Goal: Transaction & Acquisition: Purchase product/service

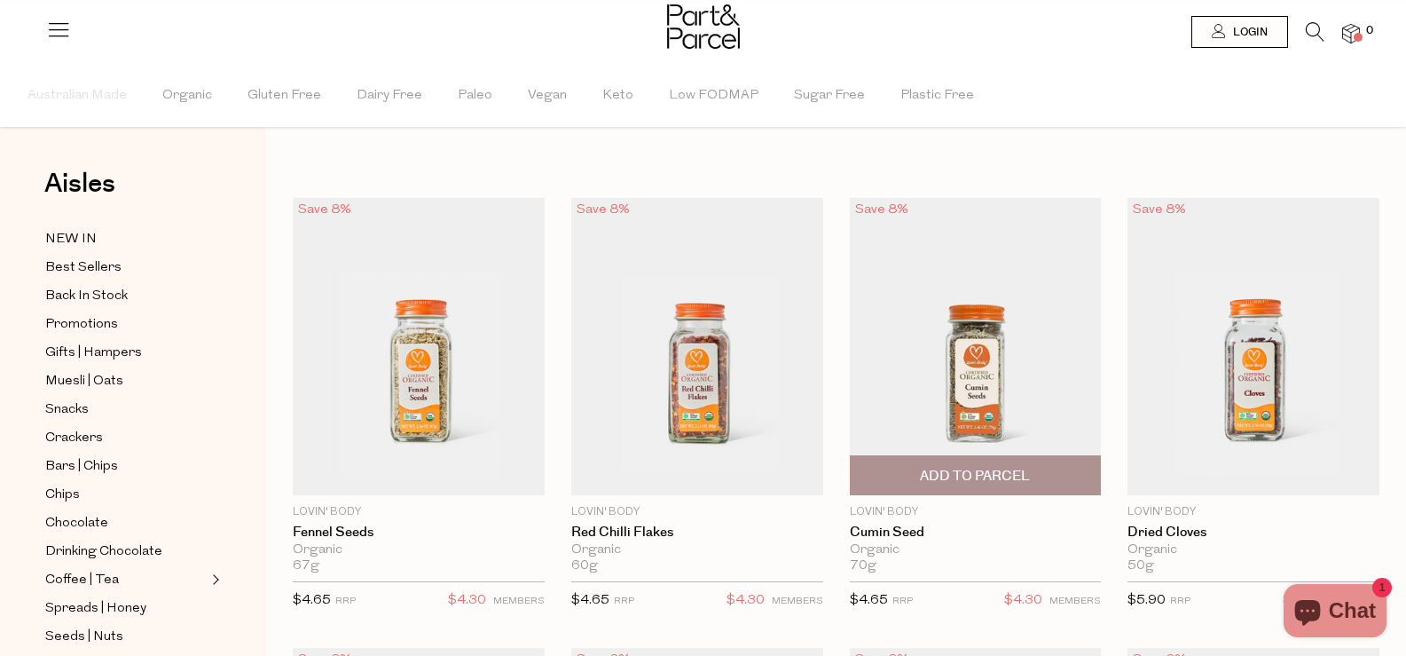
scroll to position [89, 0]
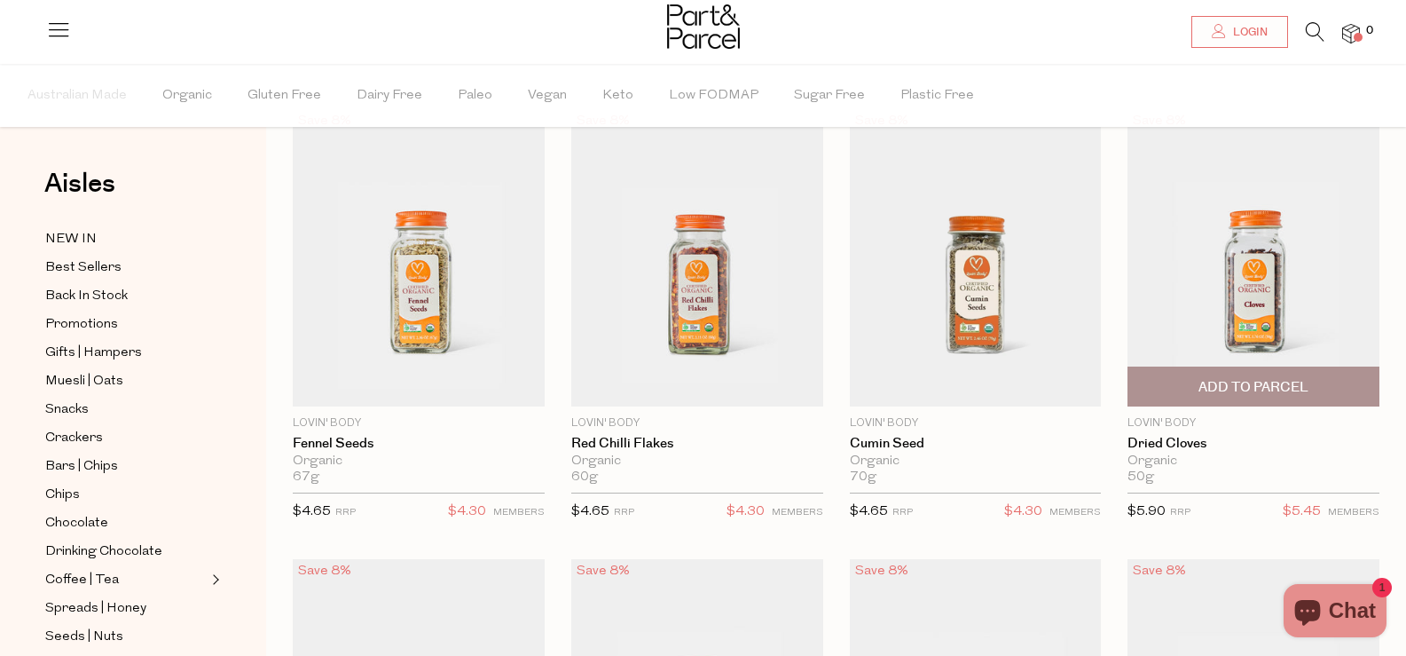
click at [1215, 389] on span "Add To Parcel" at bounding box center [1254, 387] width 110 height 19
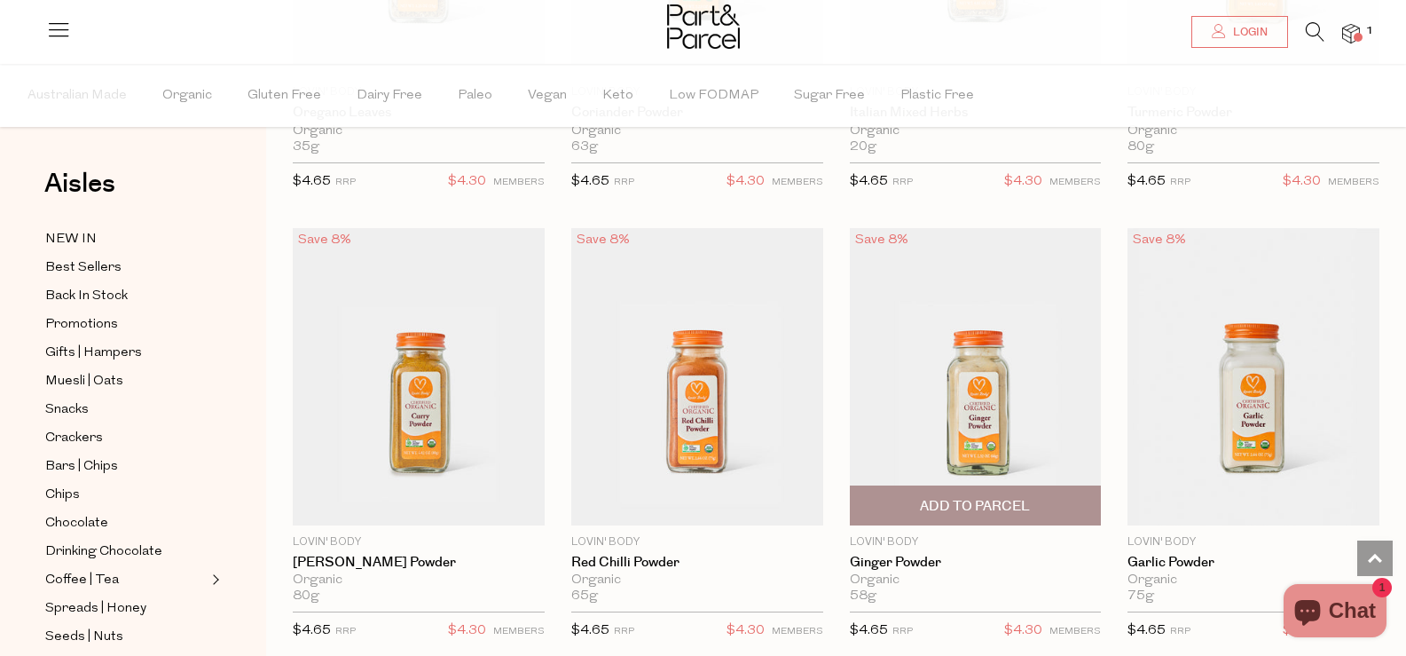
scroll to position [2307, 0]
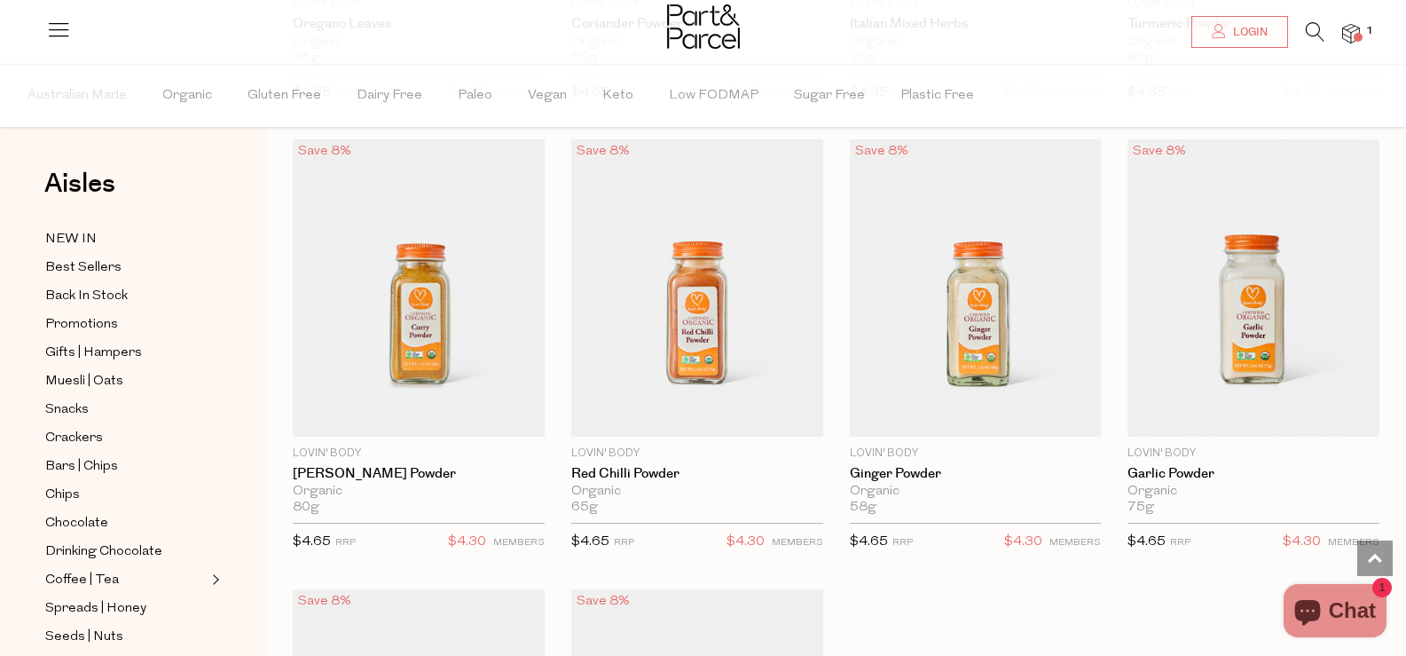
click at [1318, 32] on icon at bounding box center [1315, 32] width 19 height 20
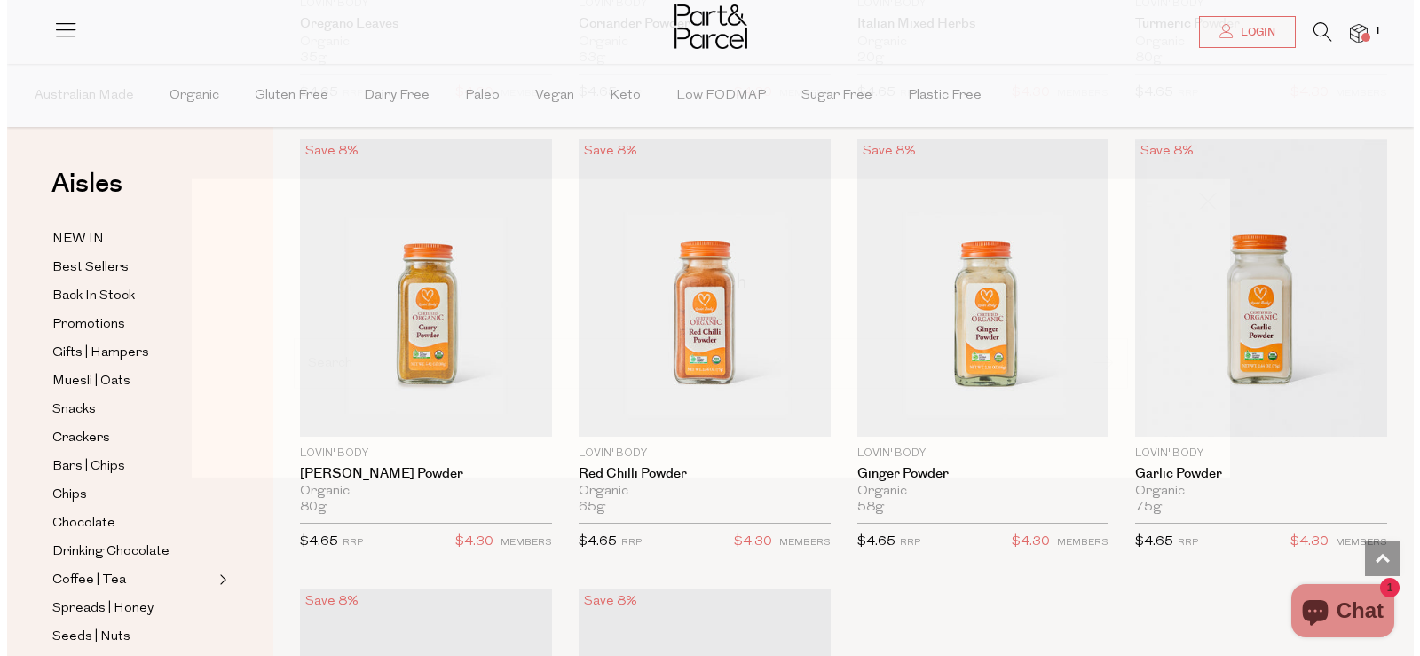
scroll to position [2326, 0]
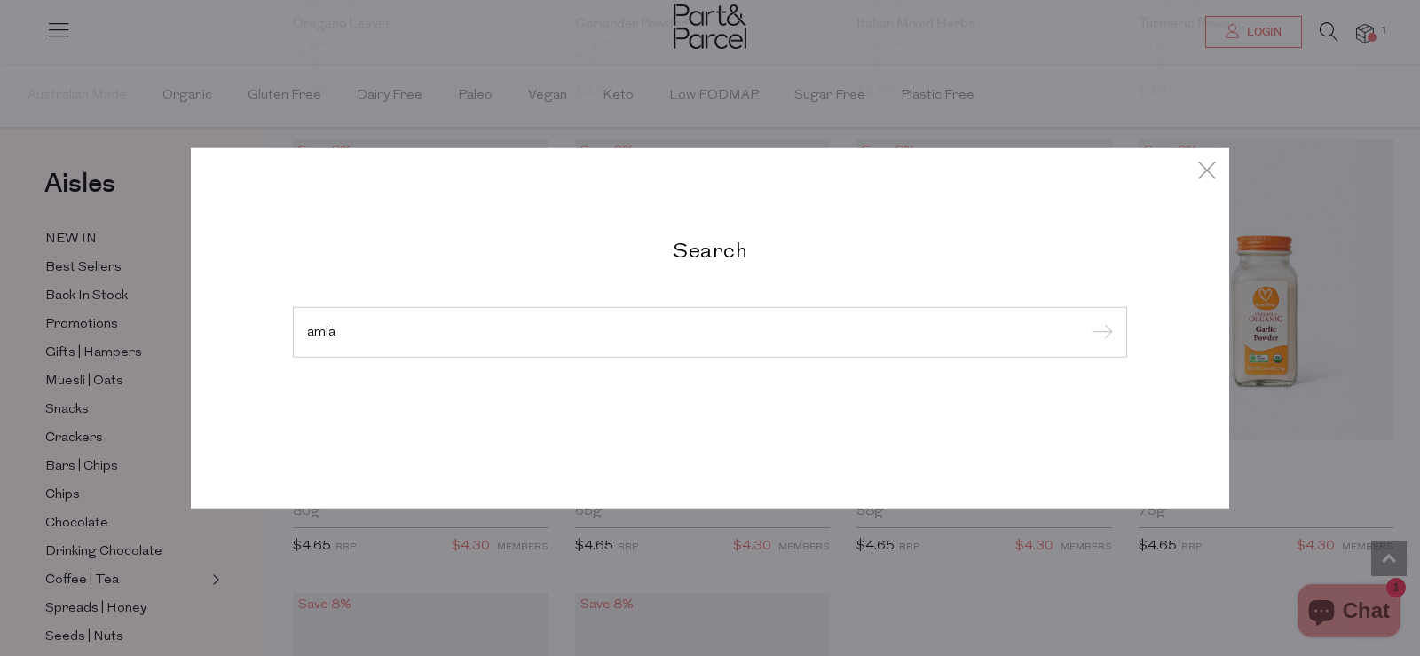
type input "amla"
click at [1086, 319] on input "submit" at bounding box center [1099, 332] width 27 height 27
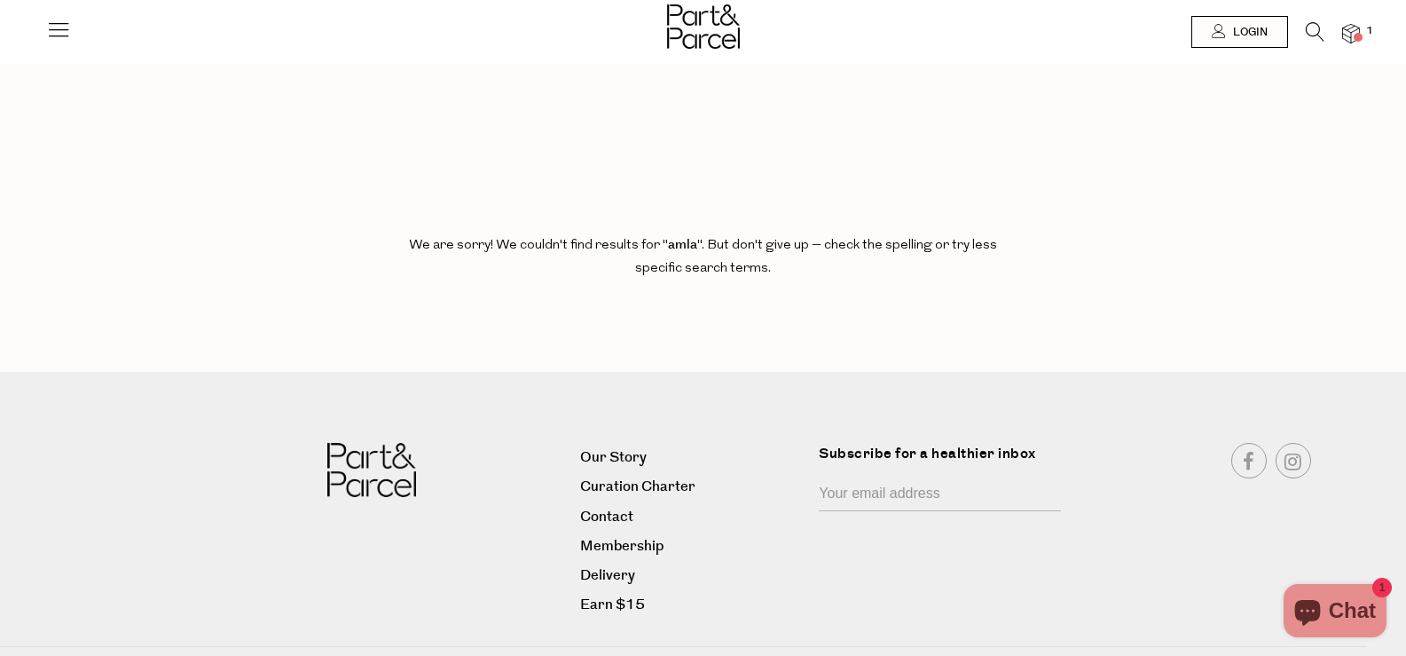
click at [1310, 31] on icon at bounding box center [1315, 32] width 19 height 20
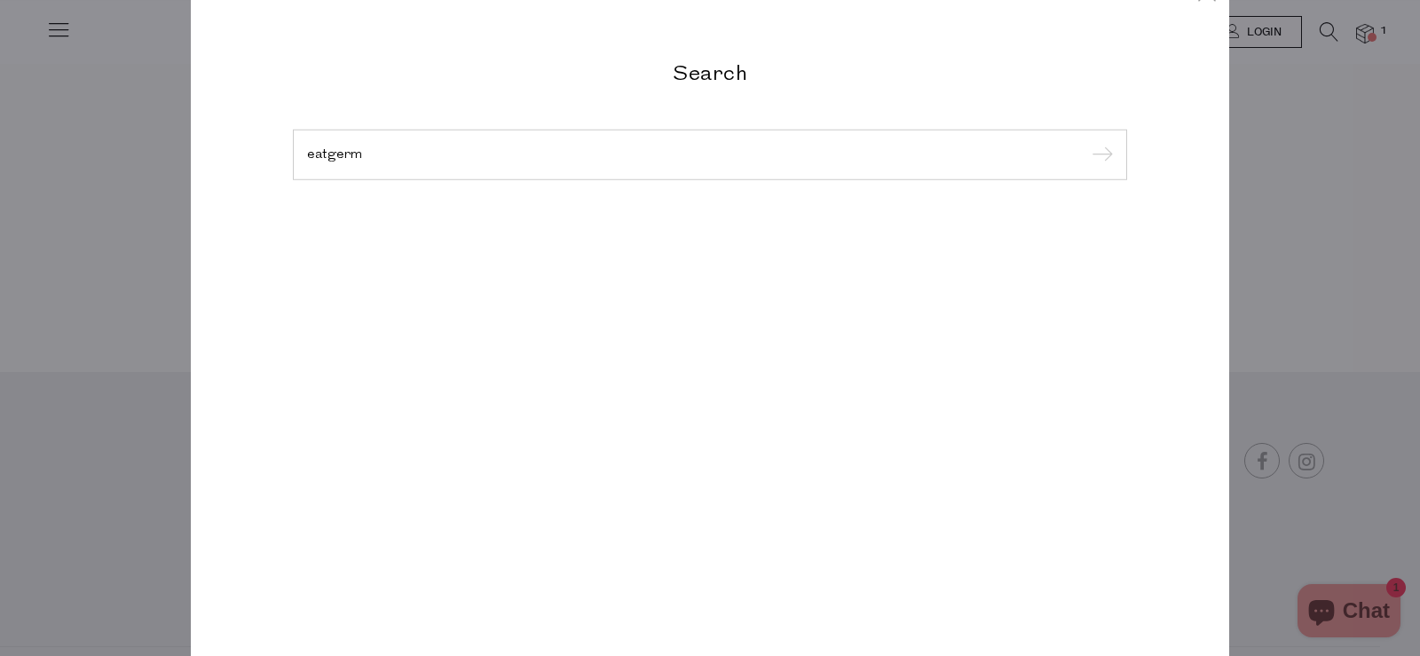
type input "eatgerm"
click at [1086, 142] on input "submit" at bounding box center [1099, 155] width 27 height 27
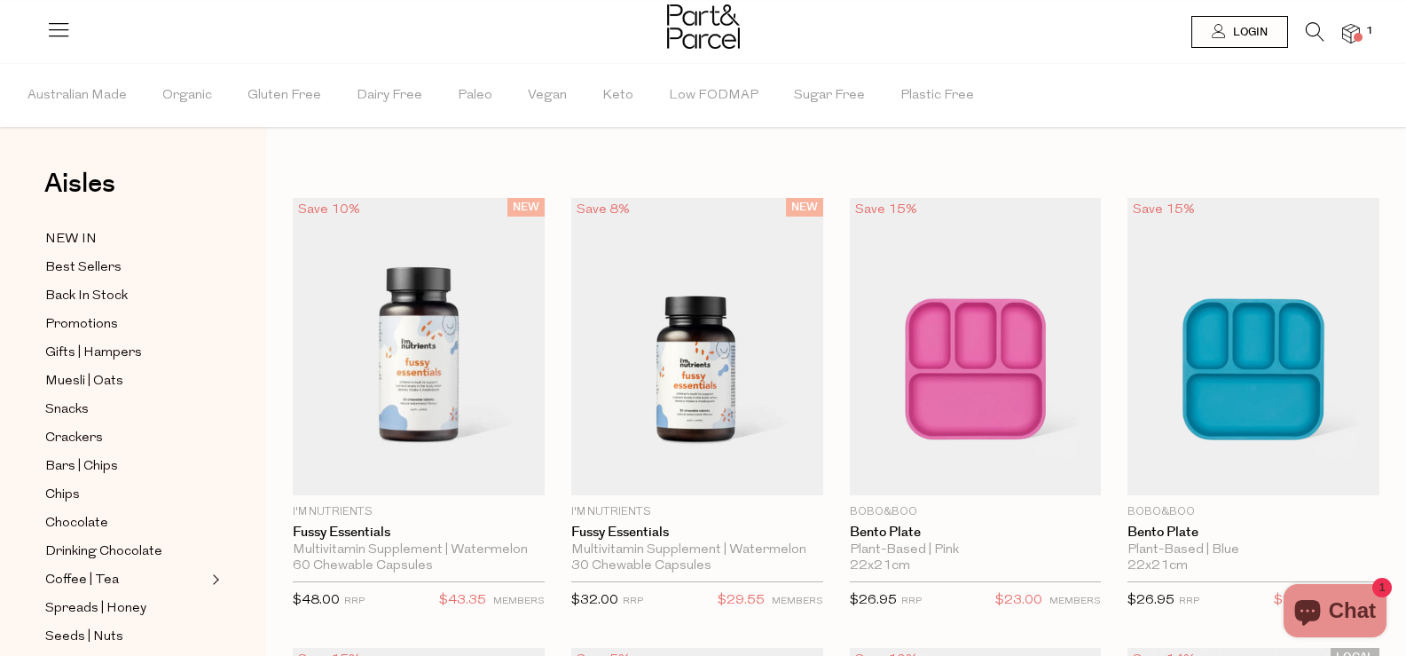
click at [1315, 35] on icon at bounding box center [1315, 32] width 19 height 20
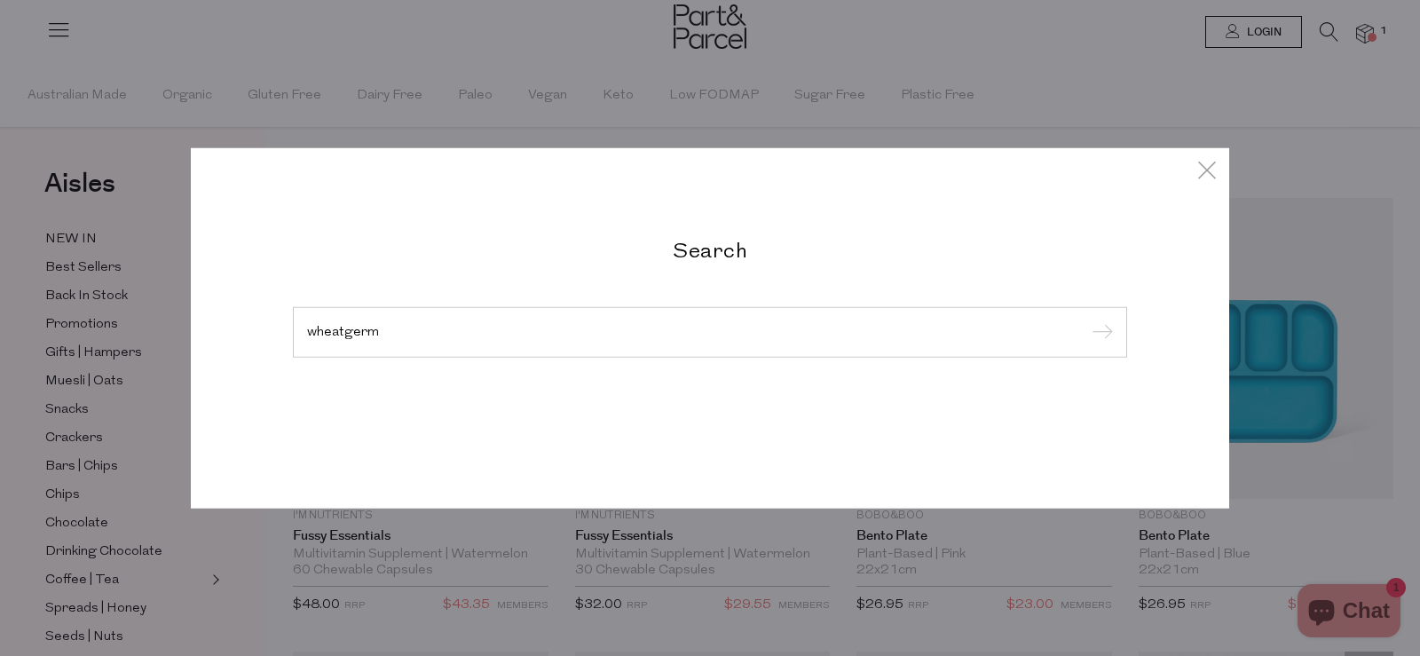
type input "wheatgerm"
click at [1086, 319] on input "submit" at bounding box center [1099, 332] width 27 height 27
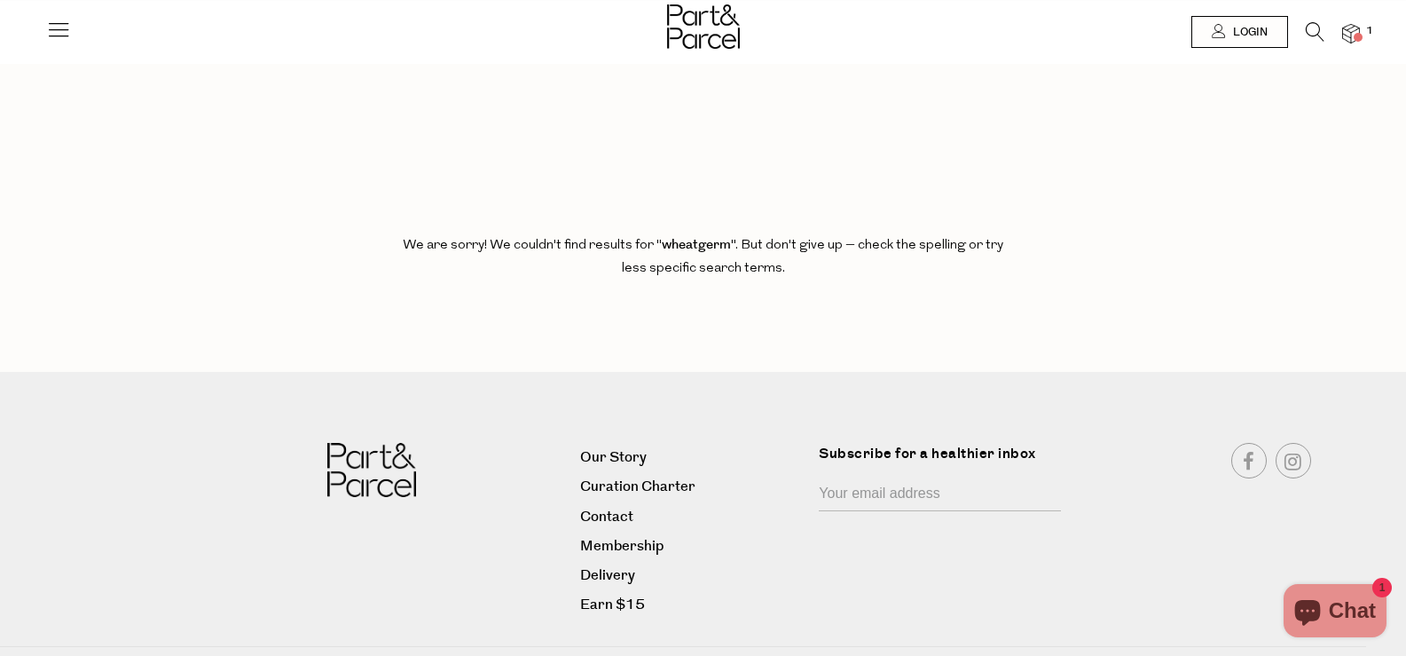
click at [1314, 35] on icon at bounding box center [1315, 32] width 19 height 20
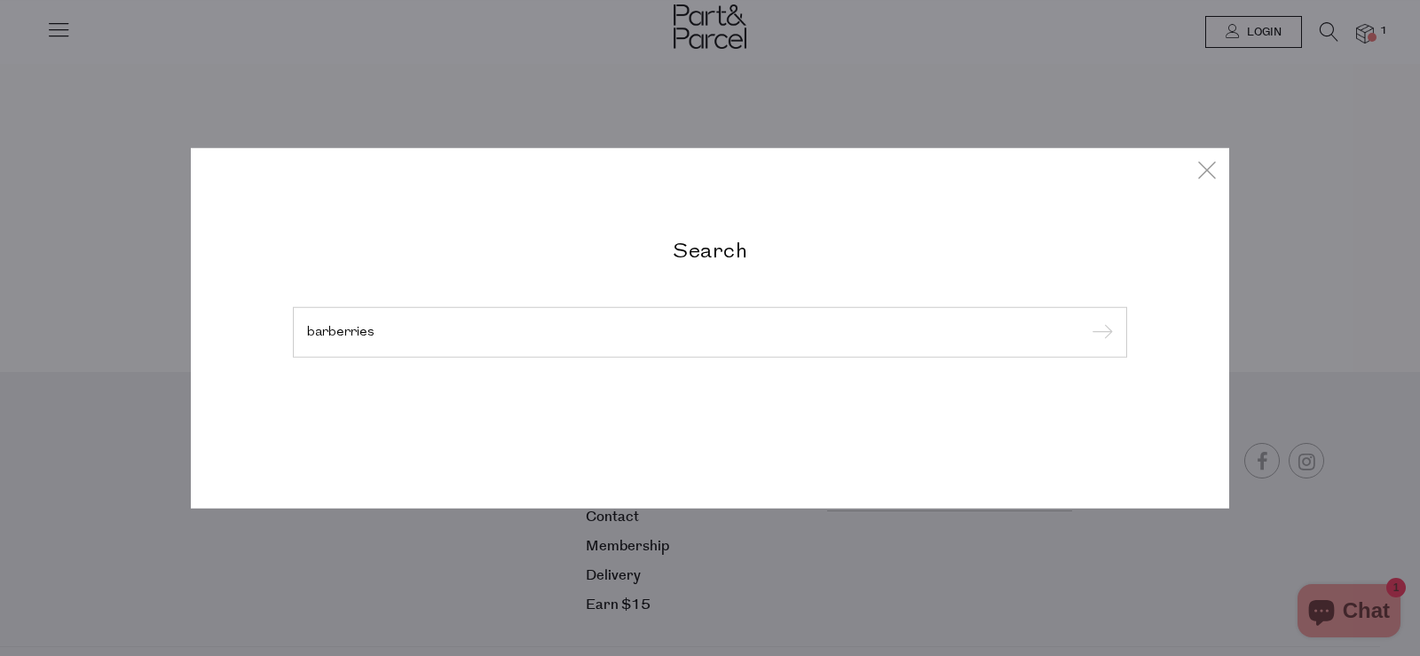
type input "barberries"
click at [1086, 319] on input "submit" at bounding box center [1099, 332] width 27 height 27
